Goal: Transaction & Acquisition: Purchase product/service

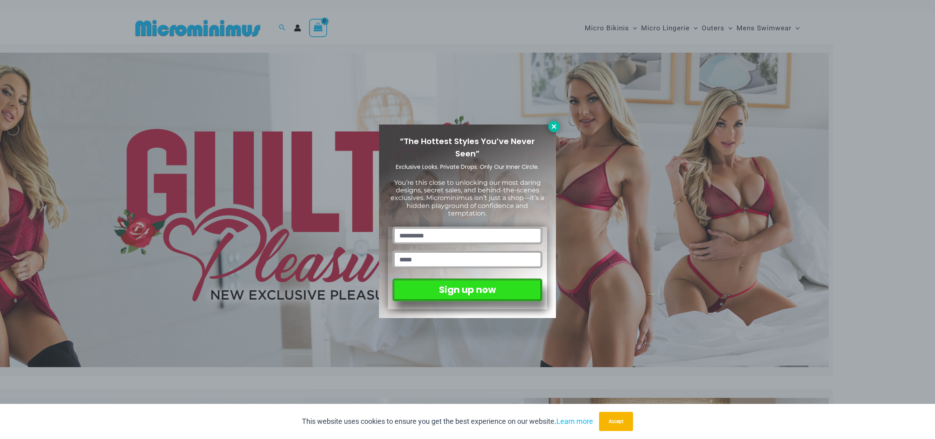
click at [466, 129] on icon at bounding box center [553, 126] width 7 height 7
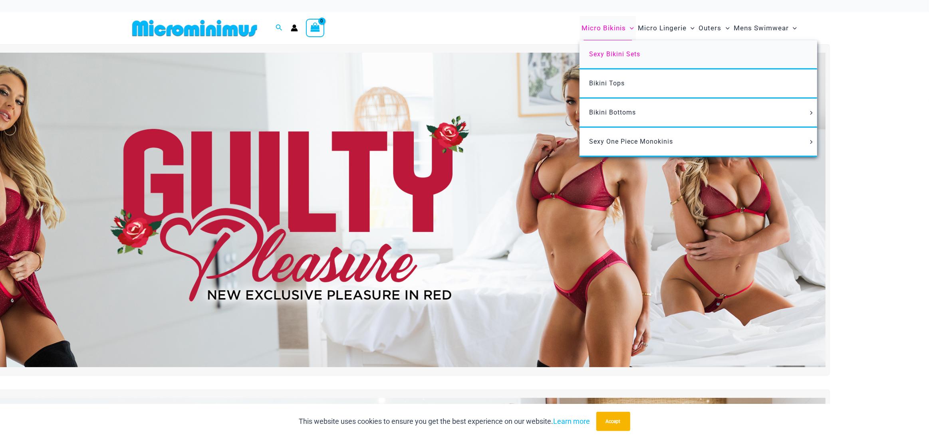
click at [466, 54] on span "Sexy Bikini Sets" at bounding box center [614, 54] width 51 height 8
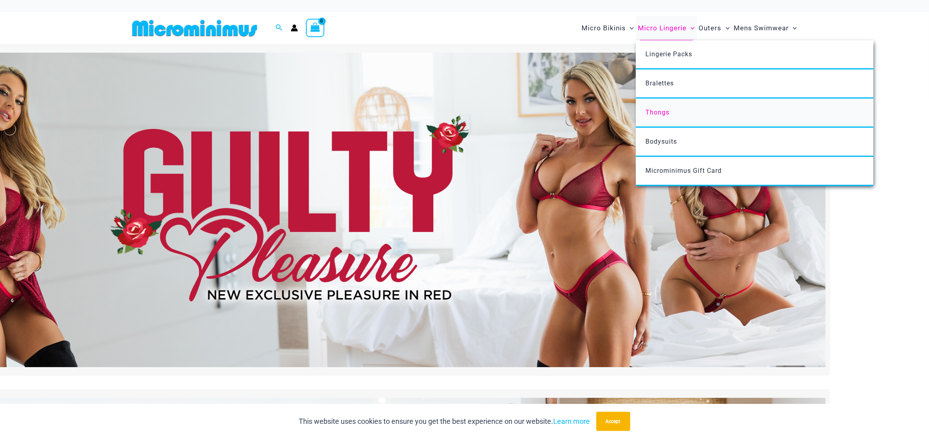
click at [466, 111] on span "Thongs" at bounding box center [657, 113] width 24 height 8
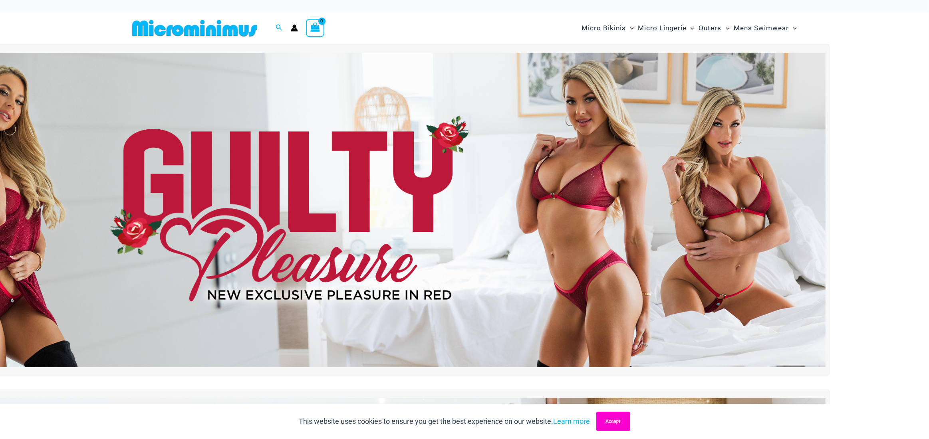
click at [466, 274] on button "Accept" at bounding box center [613, 421] width 34 height 19
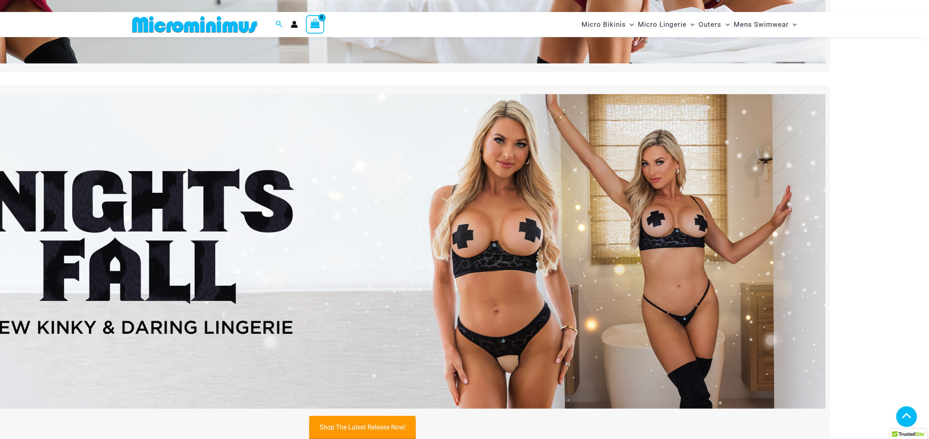
scroll to position [313, 0]
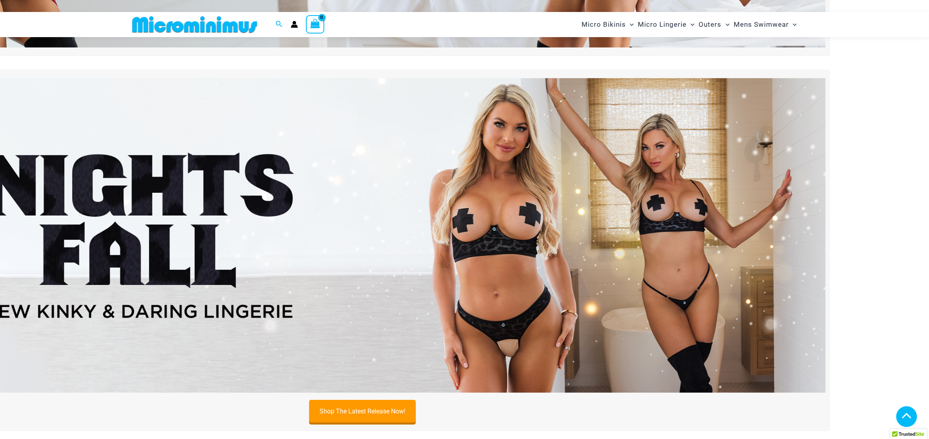
click at [312, 274] on img at bounding box center [362, 235] width 926 height 315
click at [347, 274] on link "Shop The Latest Release Now!" at bounding box center [362, 412] width 107 height 23
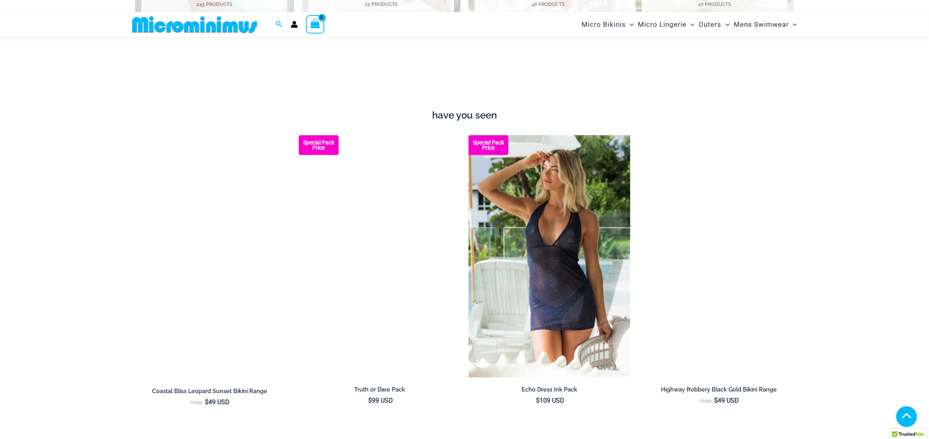
scroll to position [1072, 0]
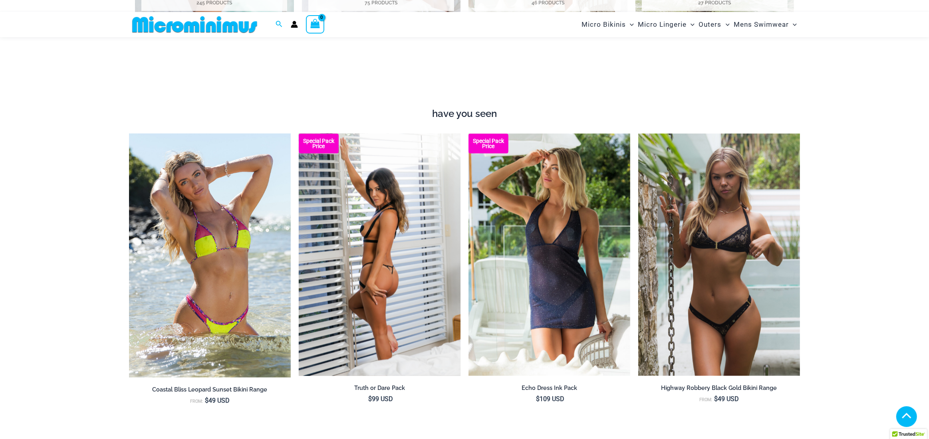
click at [370, 274] on h2 "Truth or Dare Pack" at bounding box center [380, 389] width 162 height 8
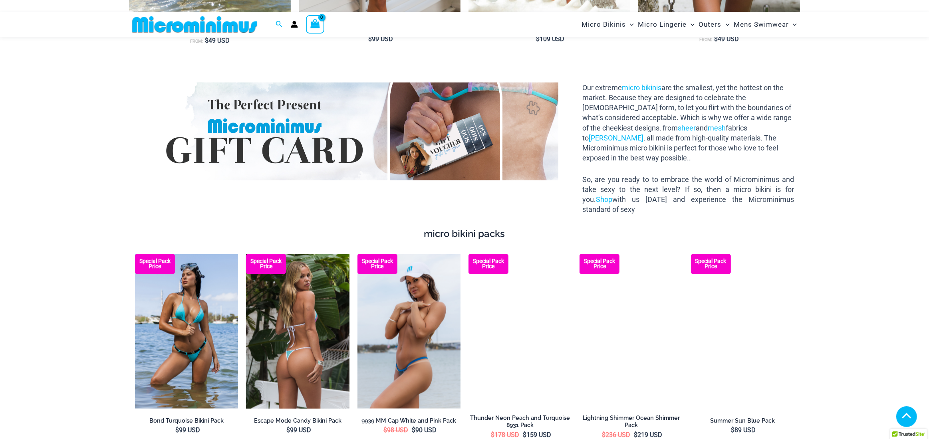
scroll to position [1445, 0]
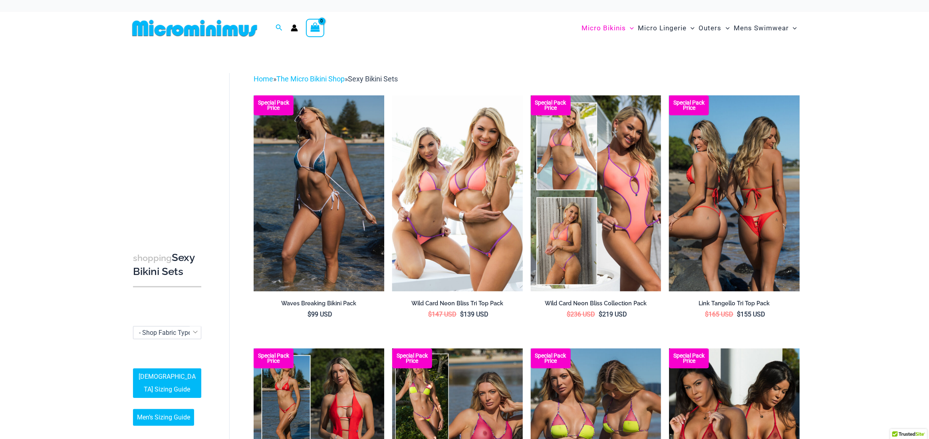
click at [713, 303] on h2 "Link Tangello Tri Top Pack" at bounding box center [734, 304] width 131 height 8
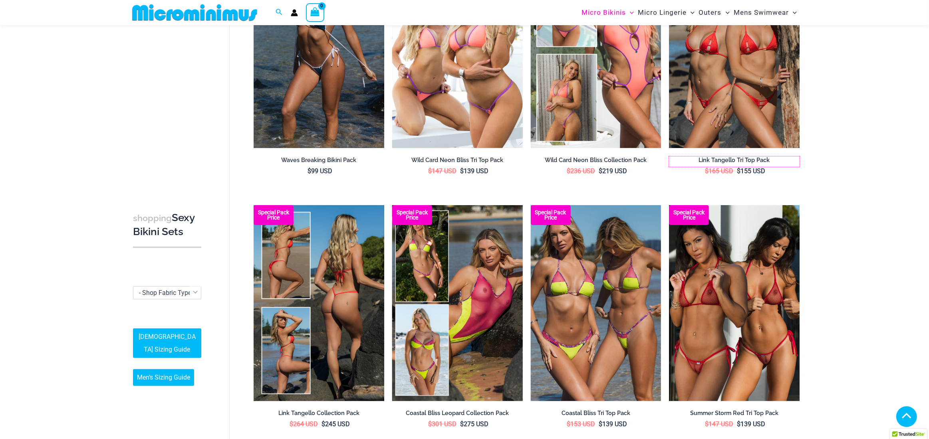
scroll to position [153, 0]
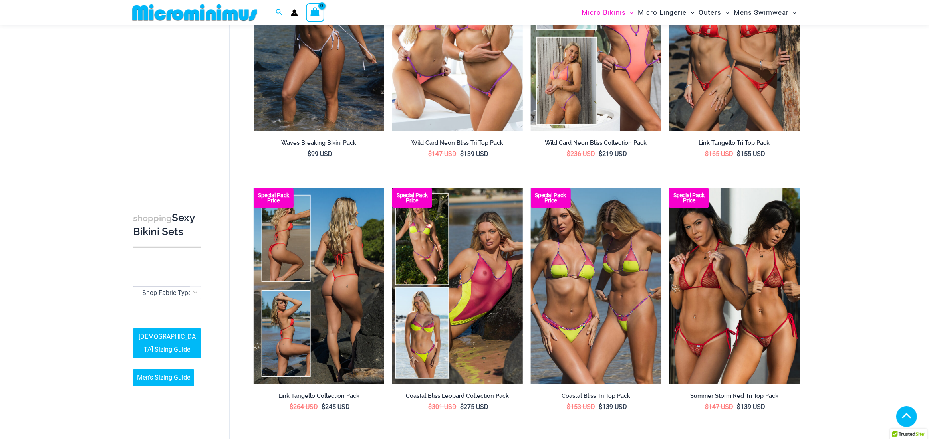
click at [293, 395] on h2 "Link Tangello Collection Pack" at bounding box center [319, 397] width 131 height 8
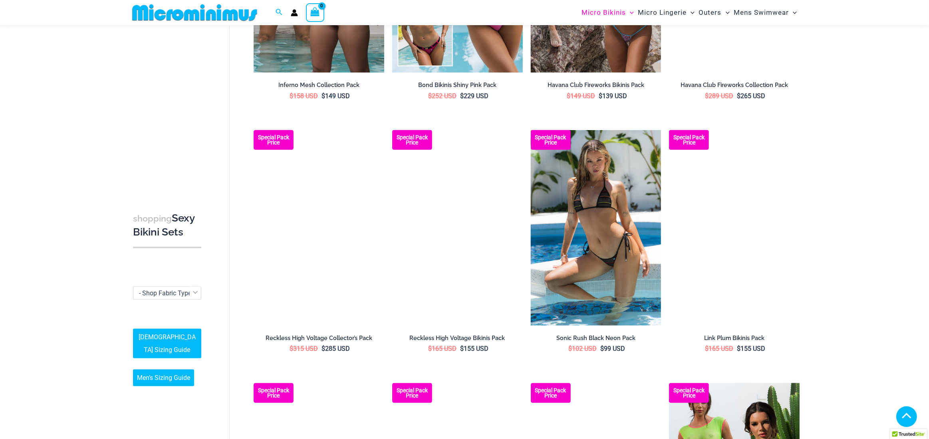
scroll to position [1272, 0]
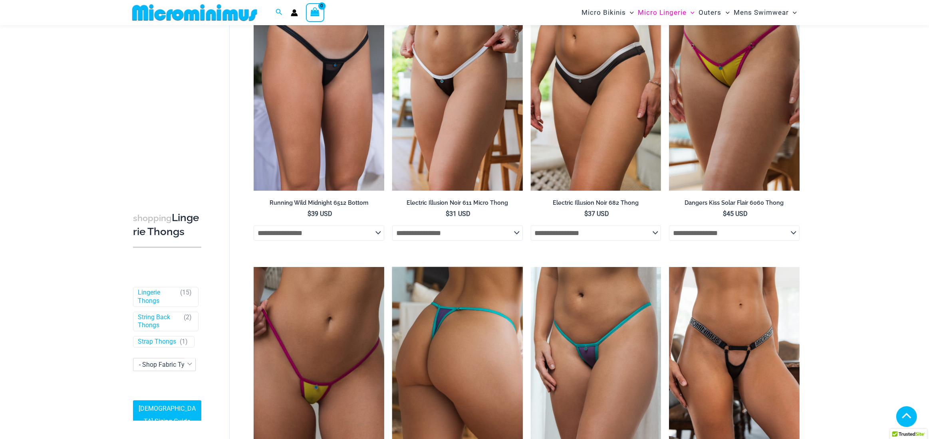
scroll to position [739, 0]
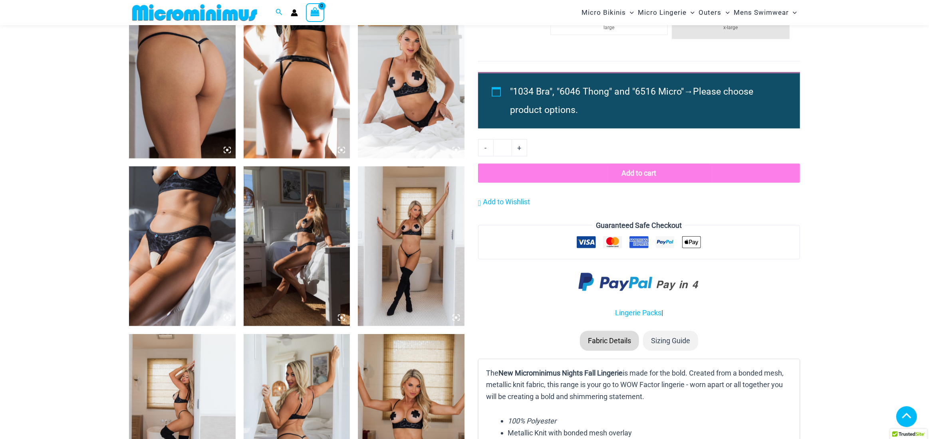
scroll to position [805, 0]
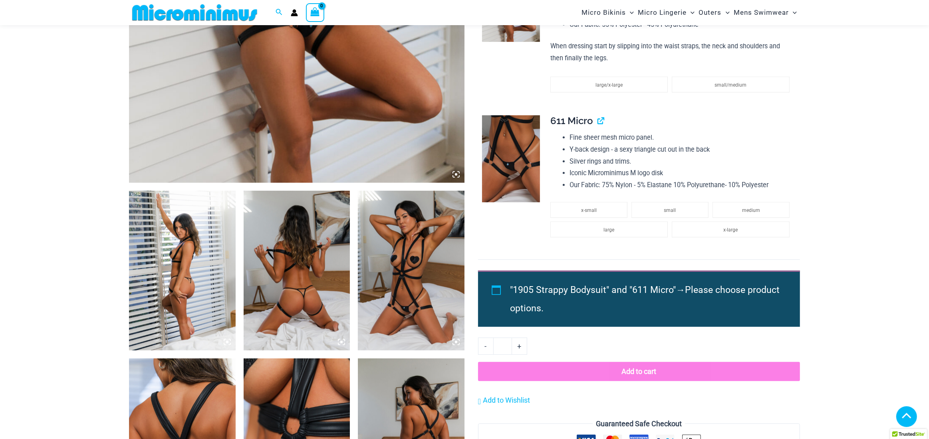
scroll to position [766, 0]
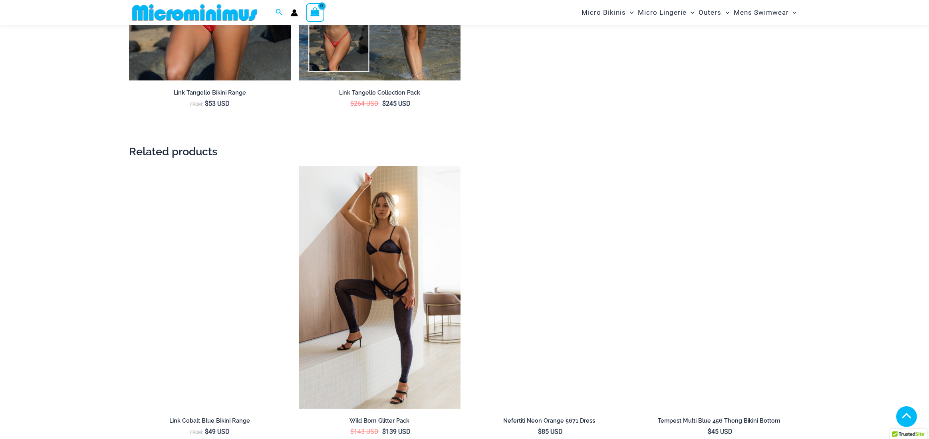
scroll to position [1510, 0]
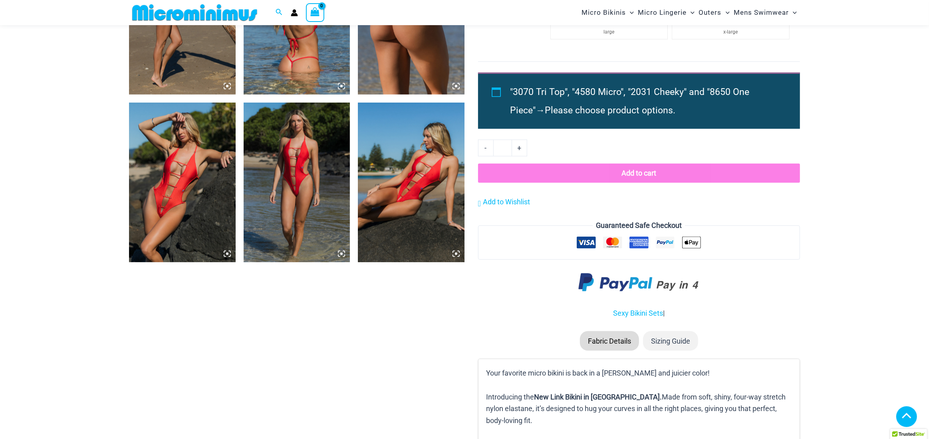
scroll to position [1020, 0]
